Goal: Learn about a topic

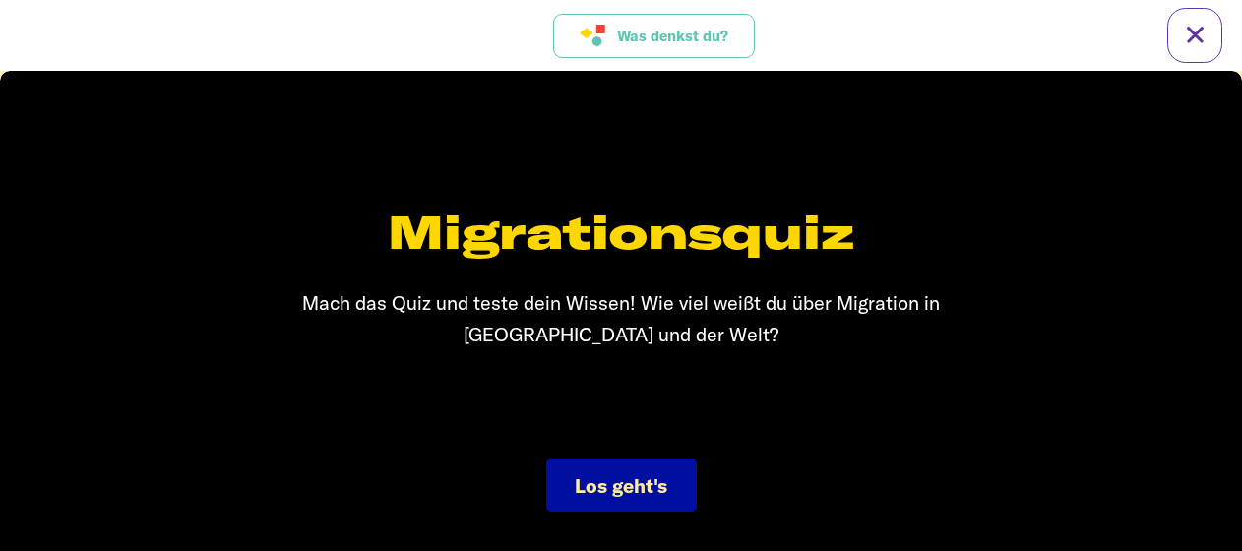
click at [639, 36] on span "Was denkst du?" at bounding box center [672, 36] width 111 height 17
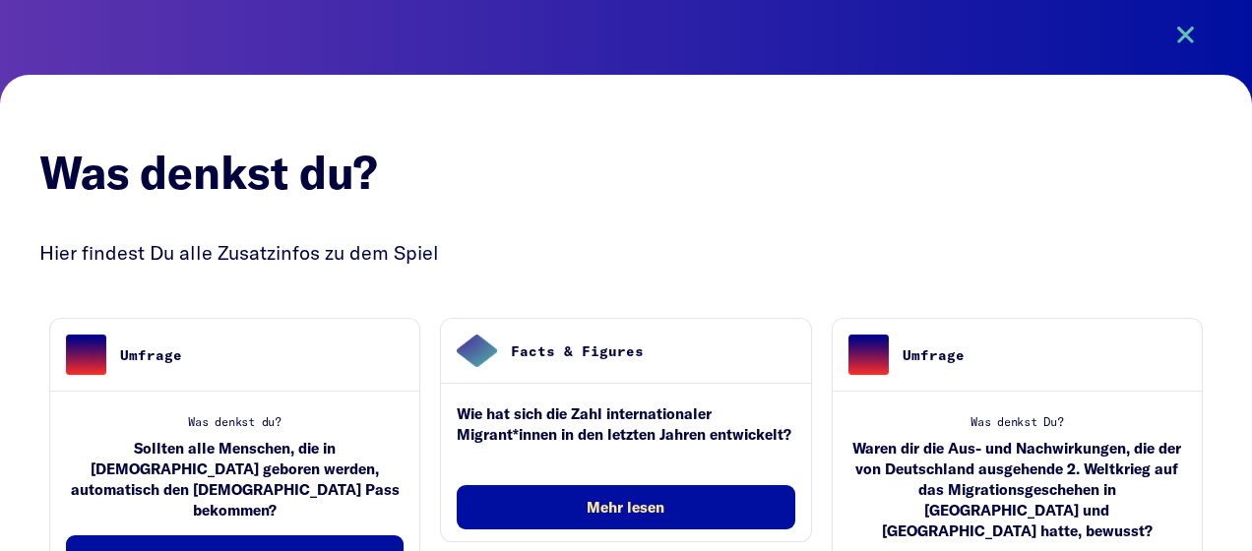
click at [1192, 32] on button at bounding box center [1185, 35] width 55 height 55
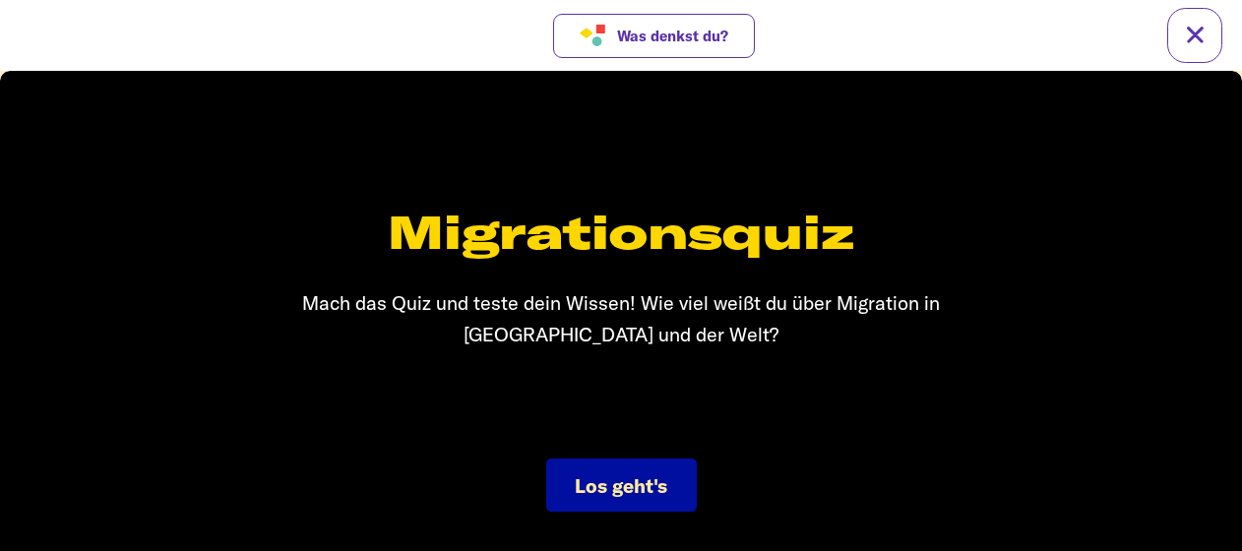
click at [663, 493] on span "Los geht's" at bounding box center [621, 486] width 93 height 25
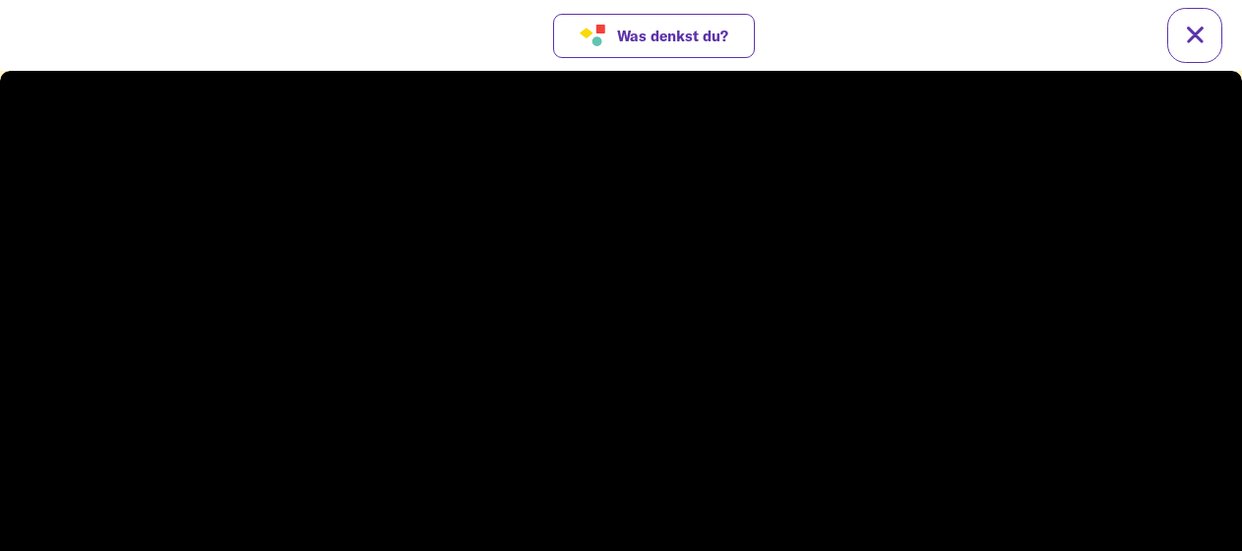
scroll to position [30, 0]
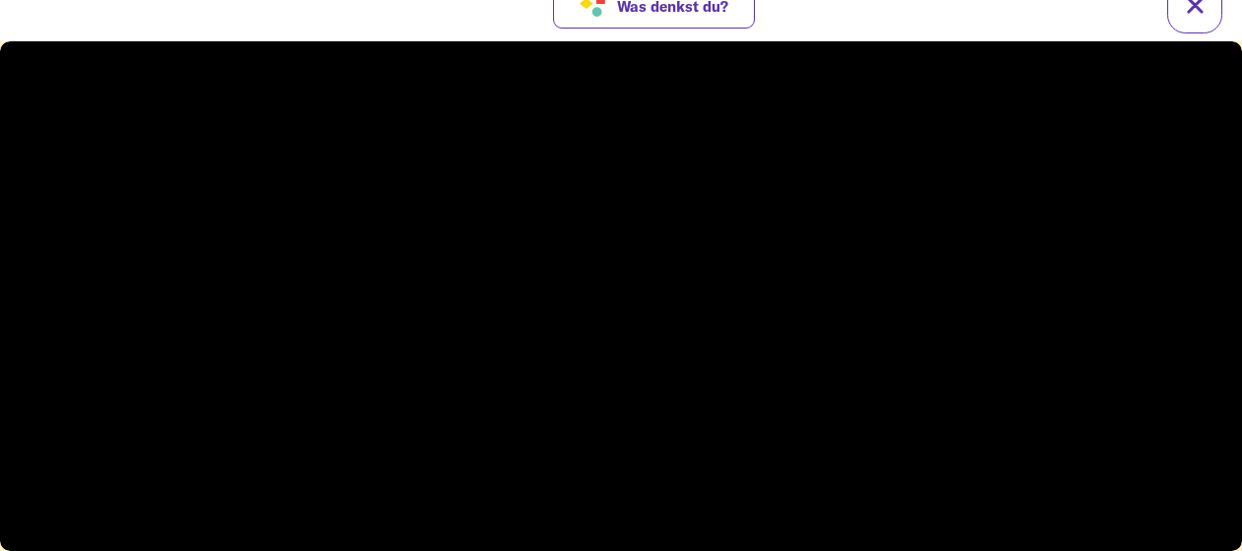
click at [605, 418] on video at bounding box center [621, 296] width 1242 height 510
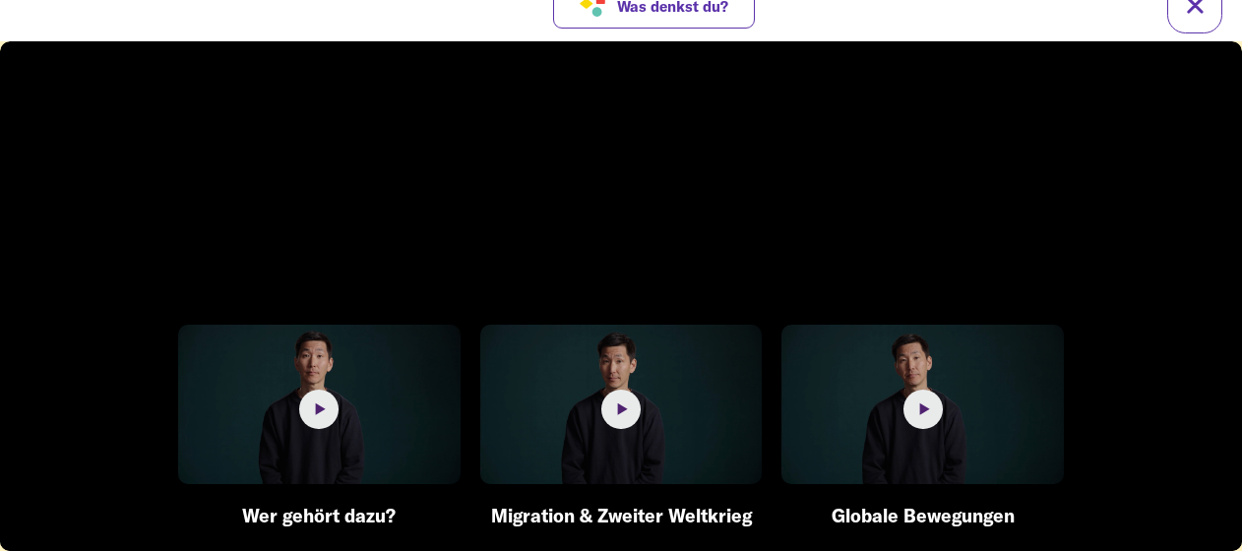
click at [898, 459] on img at bounding box center [923, 404] width 283 height 159
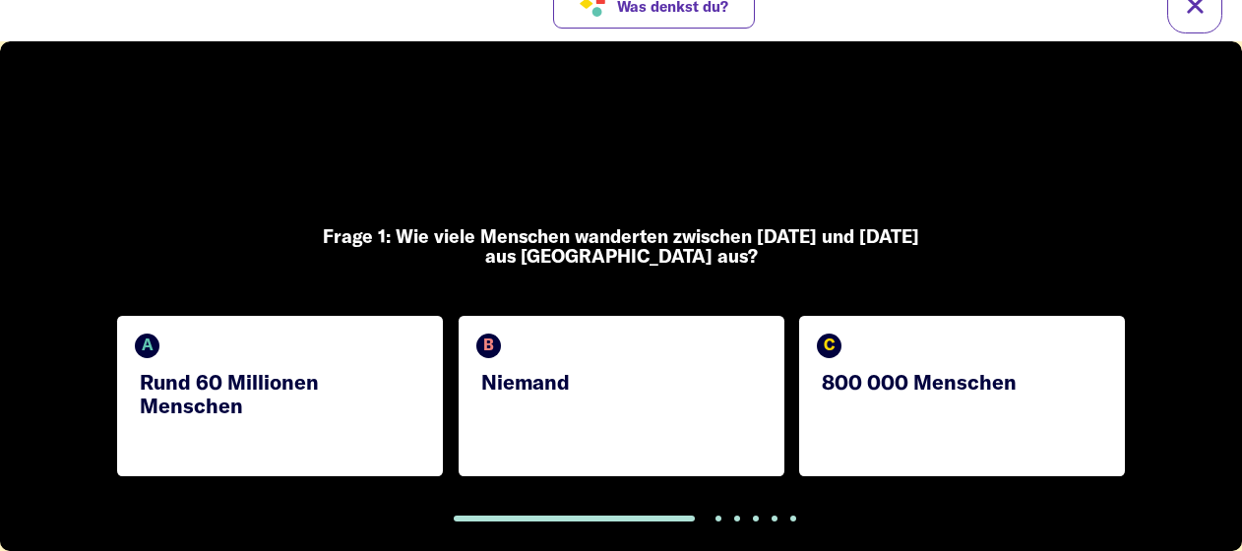
click at [917, 388] on div "C 800 000 Menschen" at bounding box center [962, 396] width 326 height 160
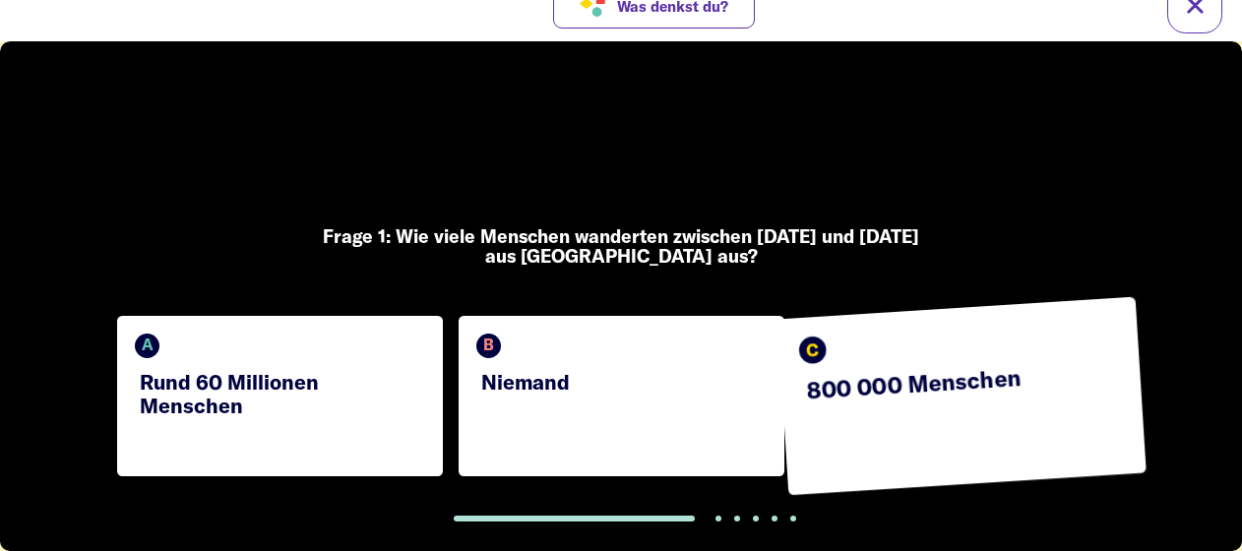
click at [350, 411] on p "Rund 60 Millionen Menschen" at bounding box center [282, 393] width 285 height 47
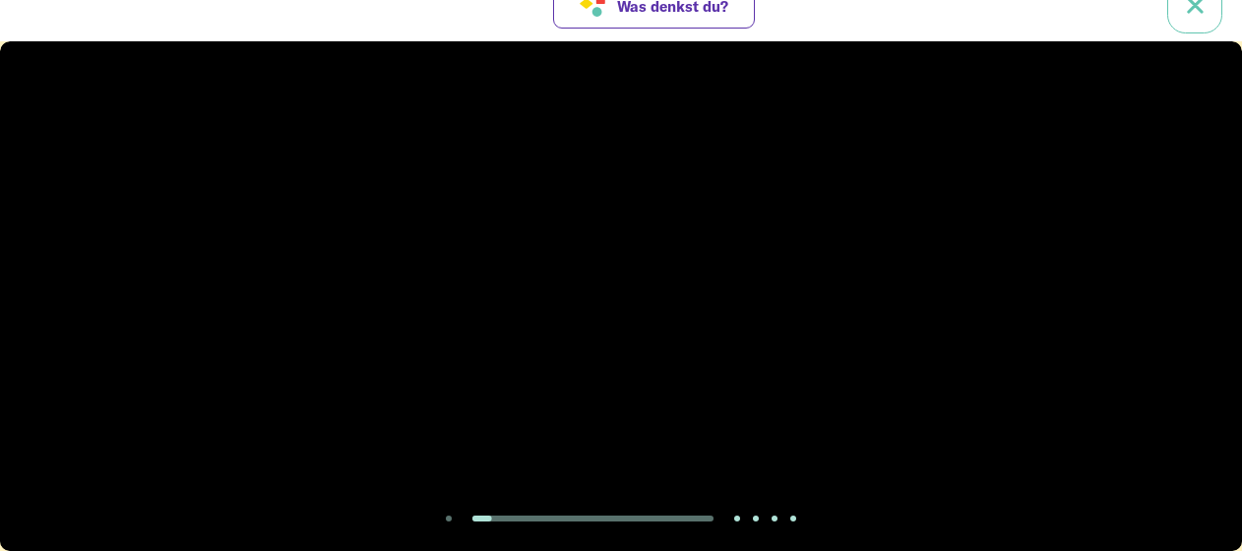
click at [1189, 20] on link at bounding box center [1195, 5] width 55 height 55
